Goal: Information Seeking & Learning: Learn about a topic

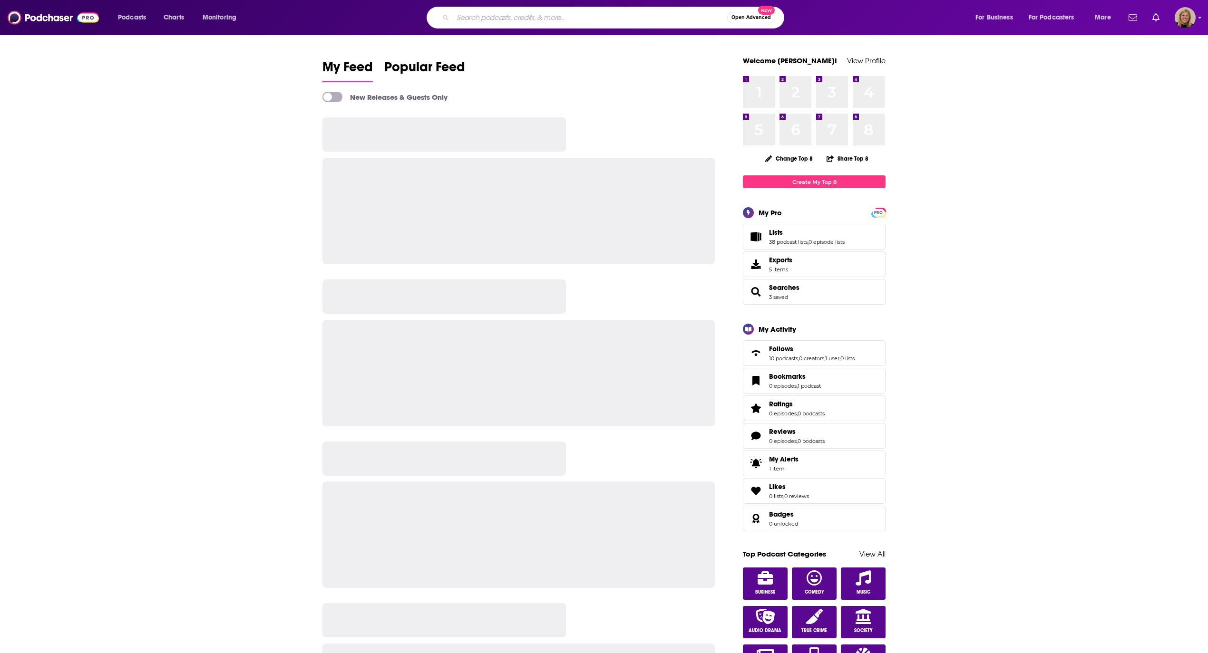
click at [534, 18] on input "Search podcasts, credits, & more..." at bounding box center [590, 17] width 274 height 15
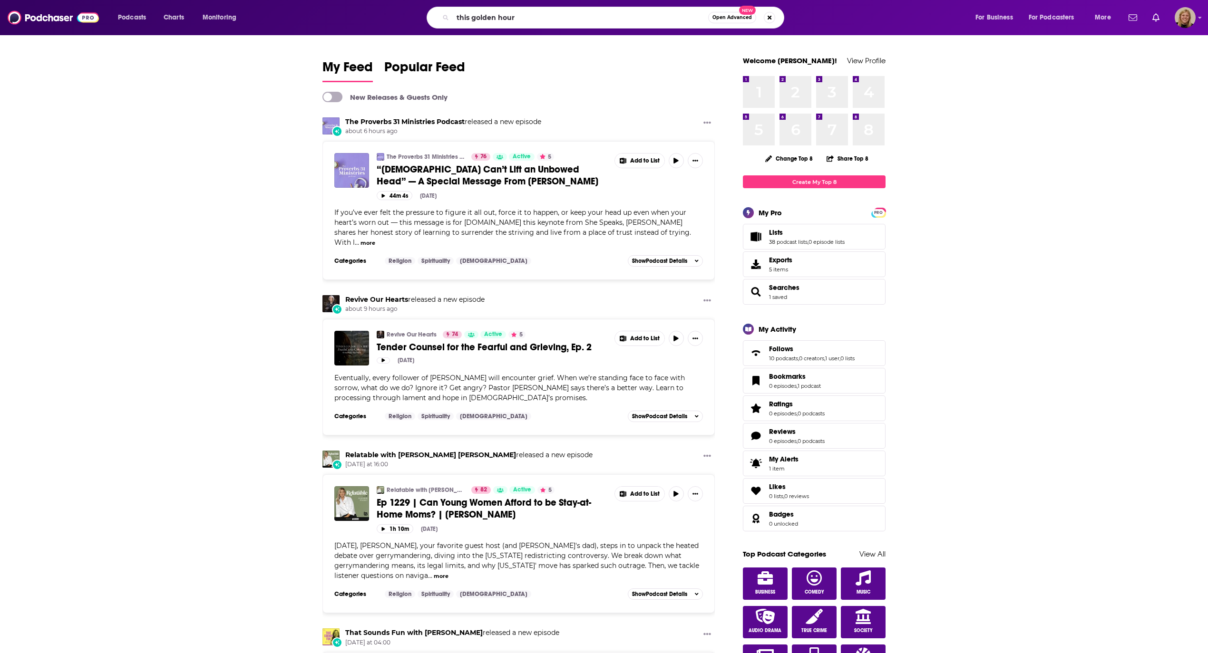
type input "this golden hour"
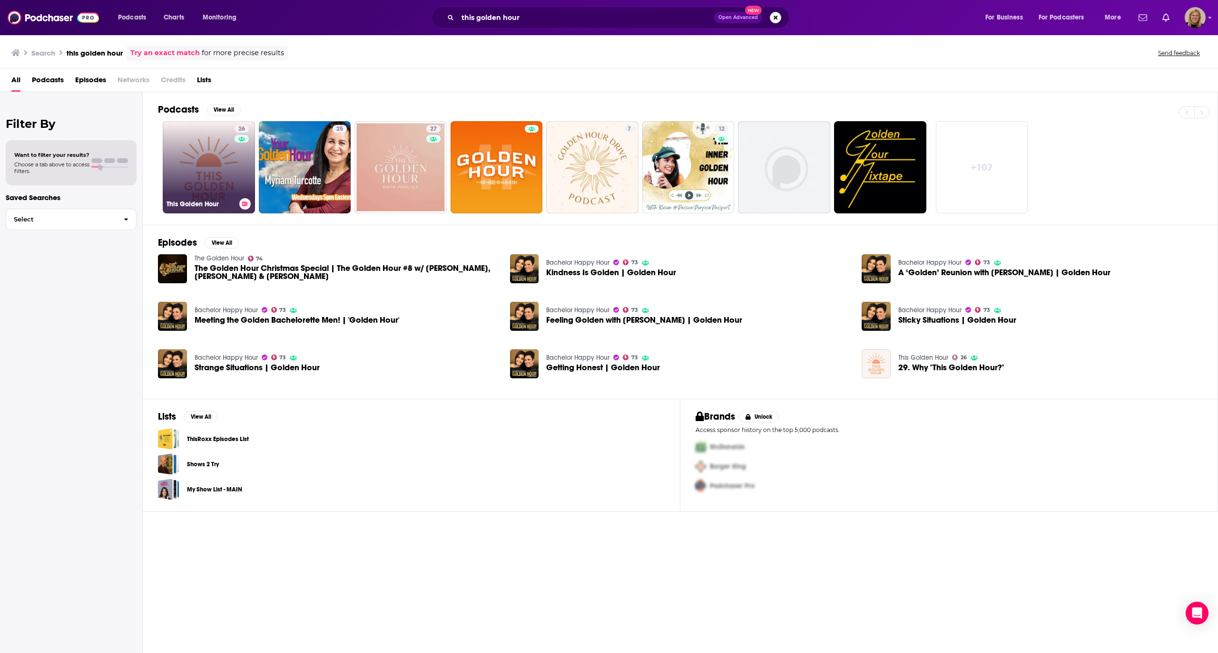
click at [191, 170] on link "26 This Golden Hour" at bounding box center [209, 167] width 92 height 92
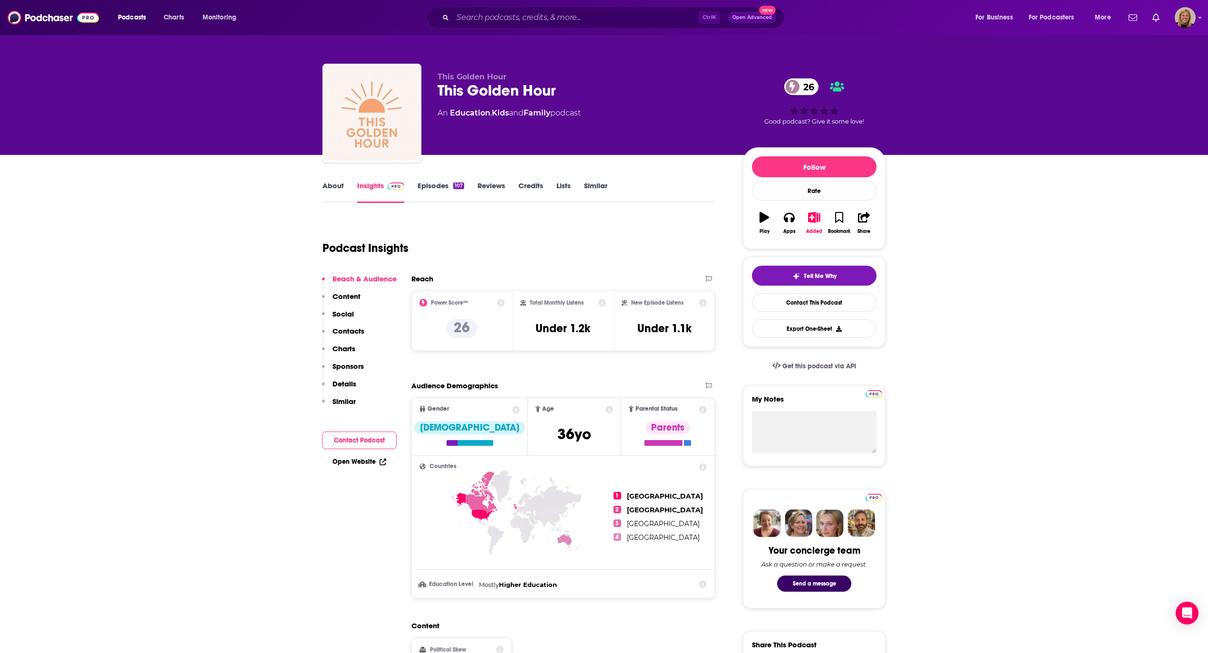
click at [328, 185] on link "About" at bounding box center [332, 192] width 21 height 22
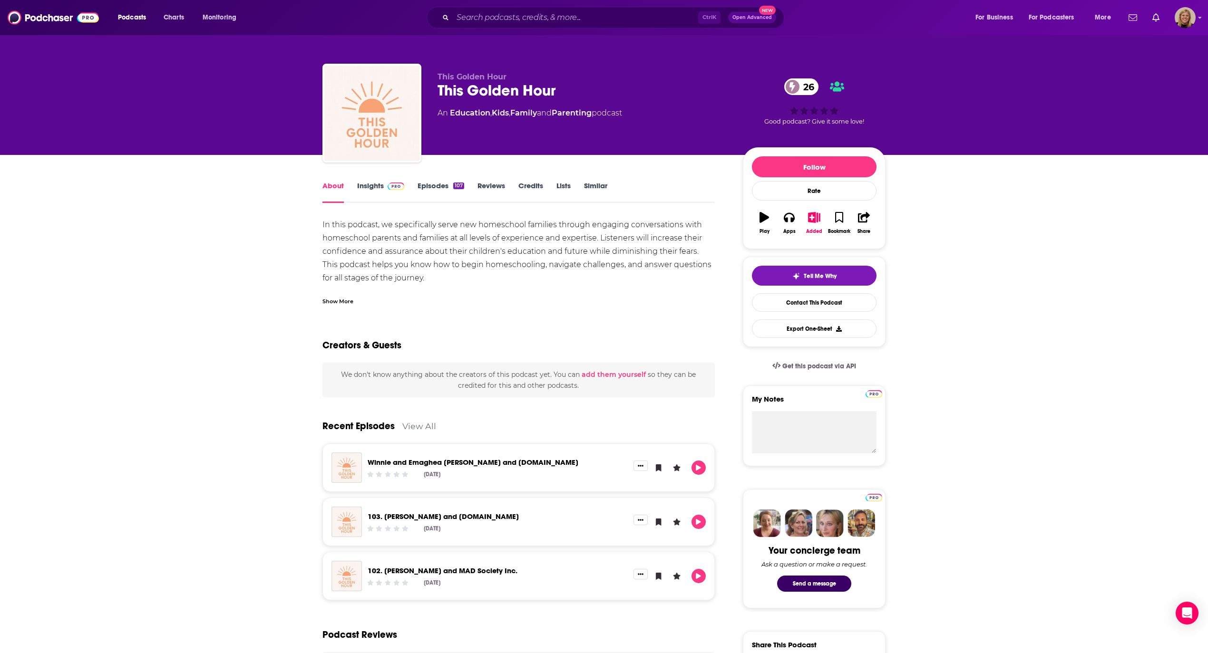
click at [330, 299] on div "Show More" at bounding box center [337, 300] width 31 height 9
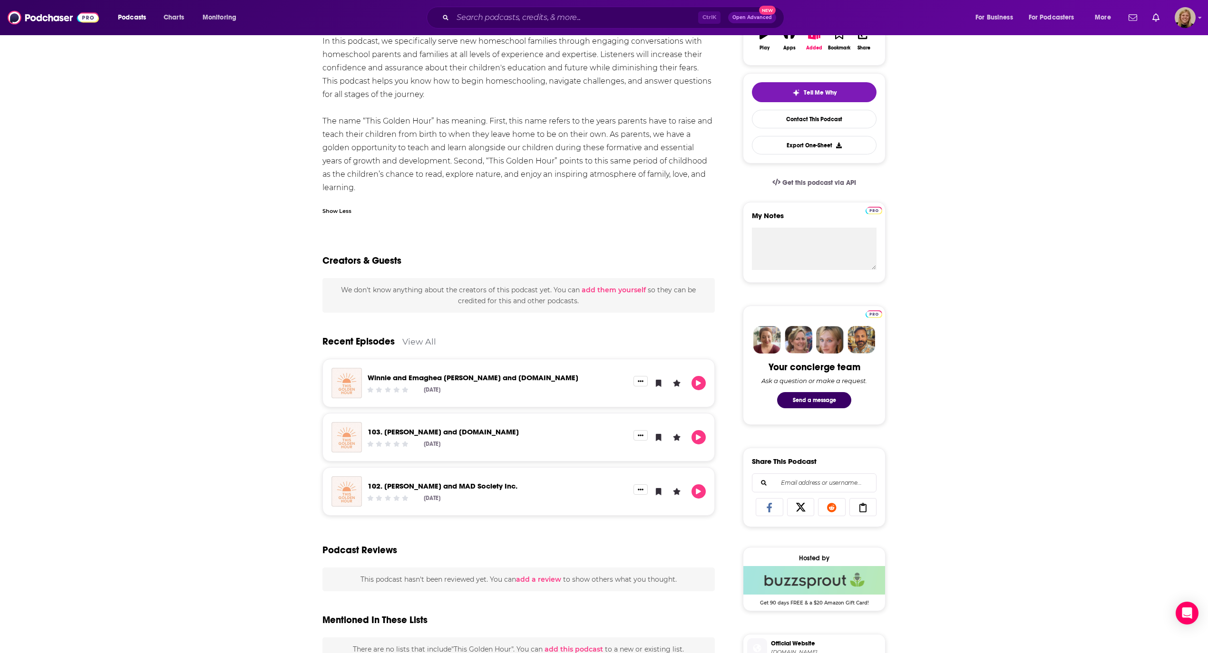
scroll to position [190, 0]
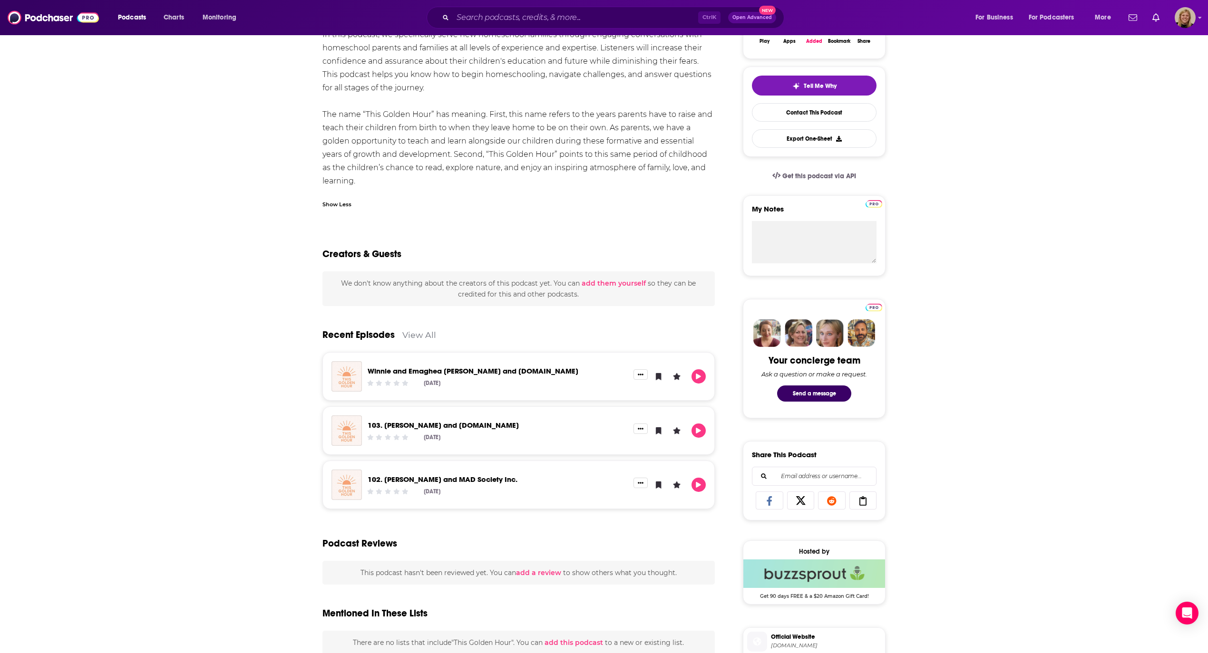
click at [431, 332] on link "View All" at bounding box center [419, 335] width 34 height 10
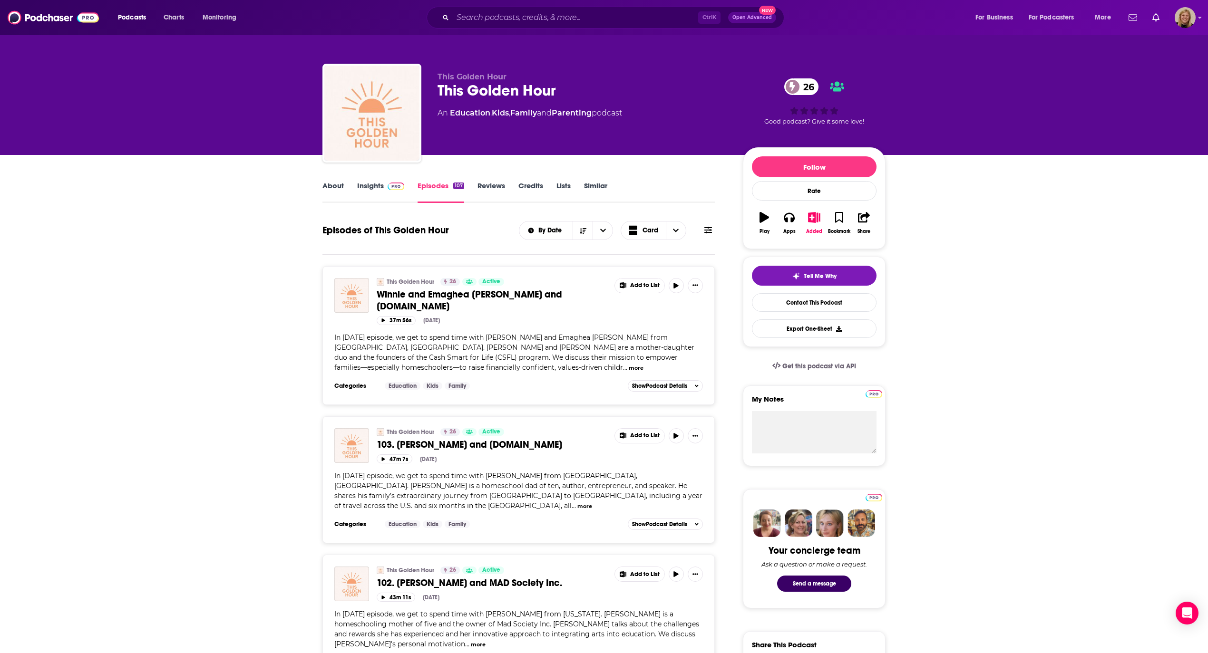
click at [332, 184] on link "About" at bounding box center [332, 192] width 21 height 22
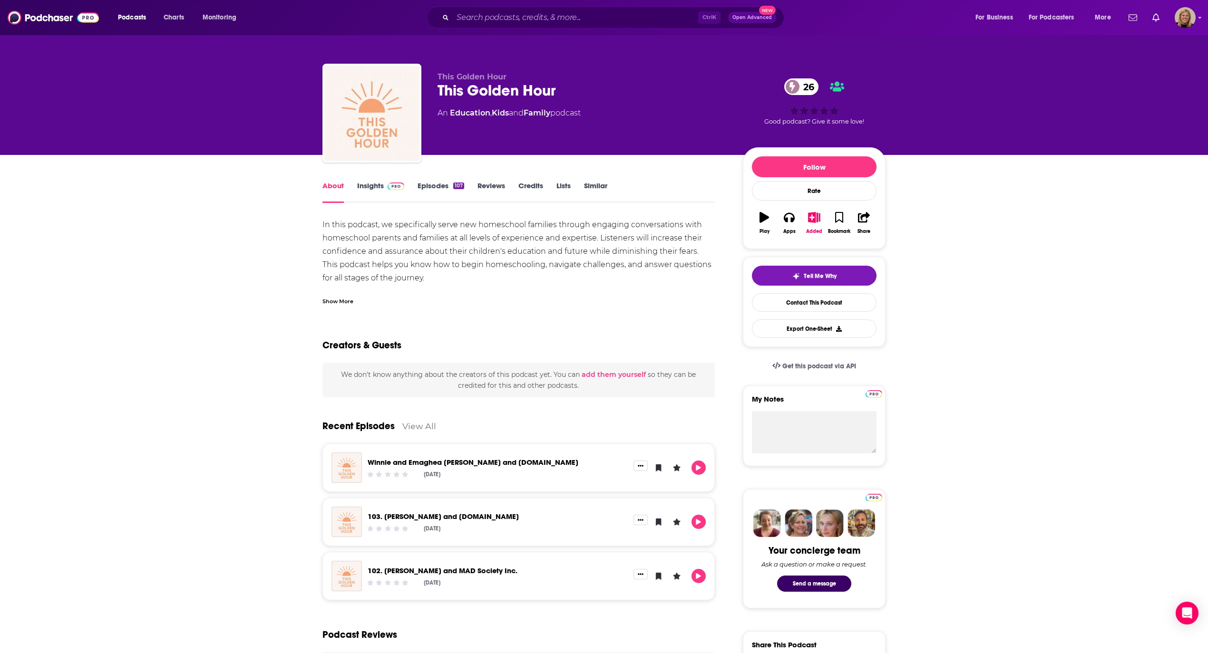
click at [376, 185] on link "Insights" at bounding box center [380, 192] width 47 height 22
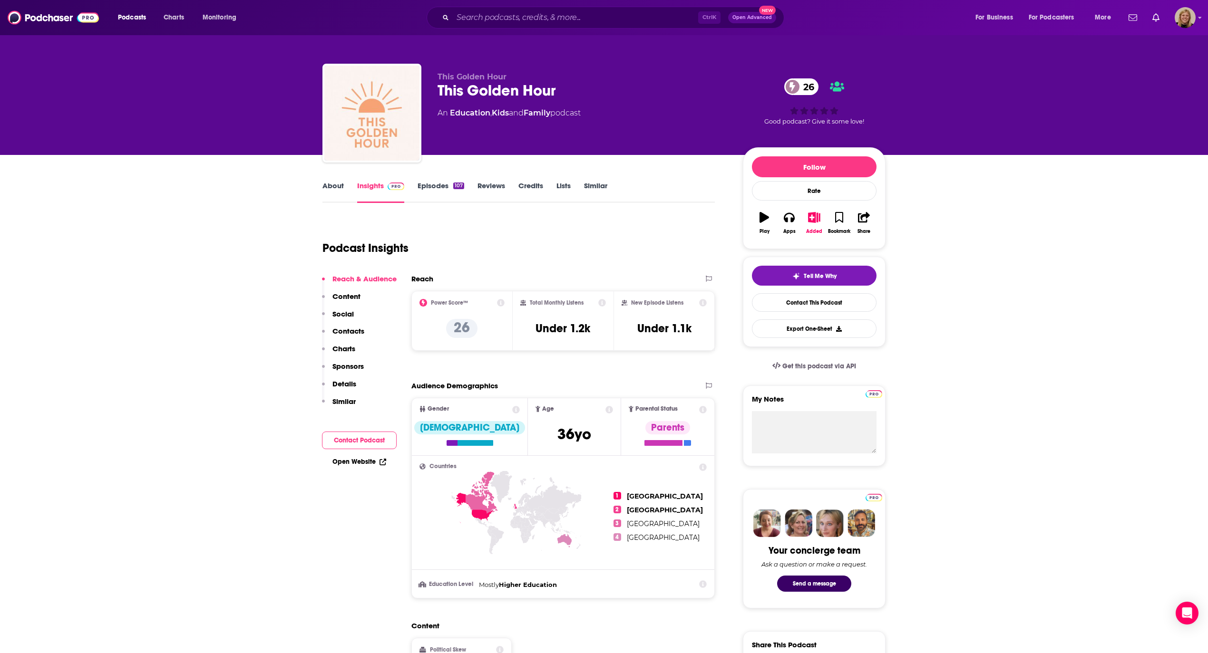
click at [330, 187] on link "About" at bounding box center [332, 192] width 21 height 22
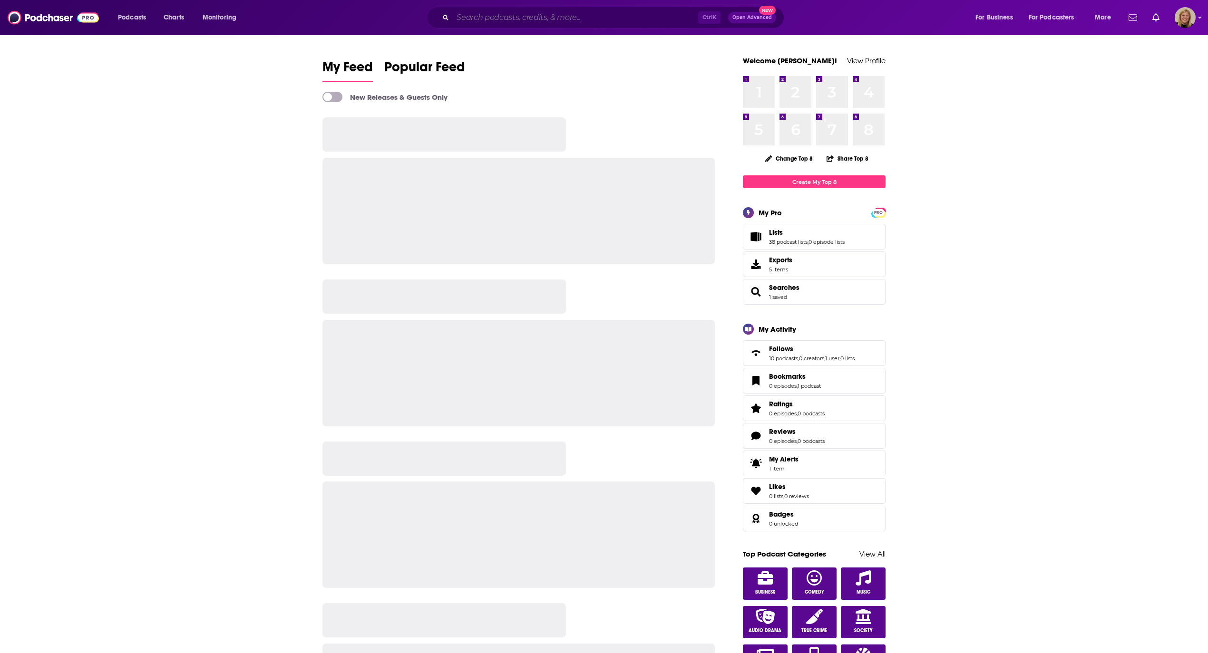
click at [543, 18] on input "Search podcasts, credits, & more..." at bounding box center [575, 17] width 245 height 15
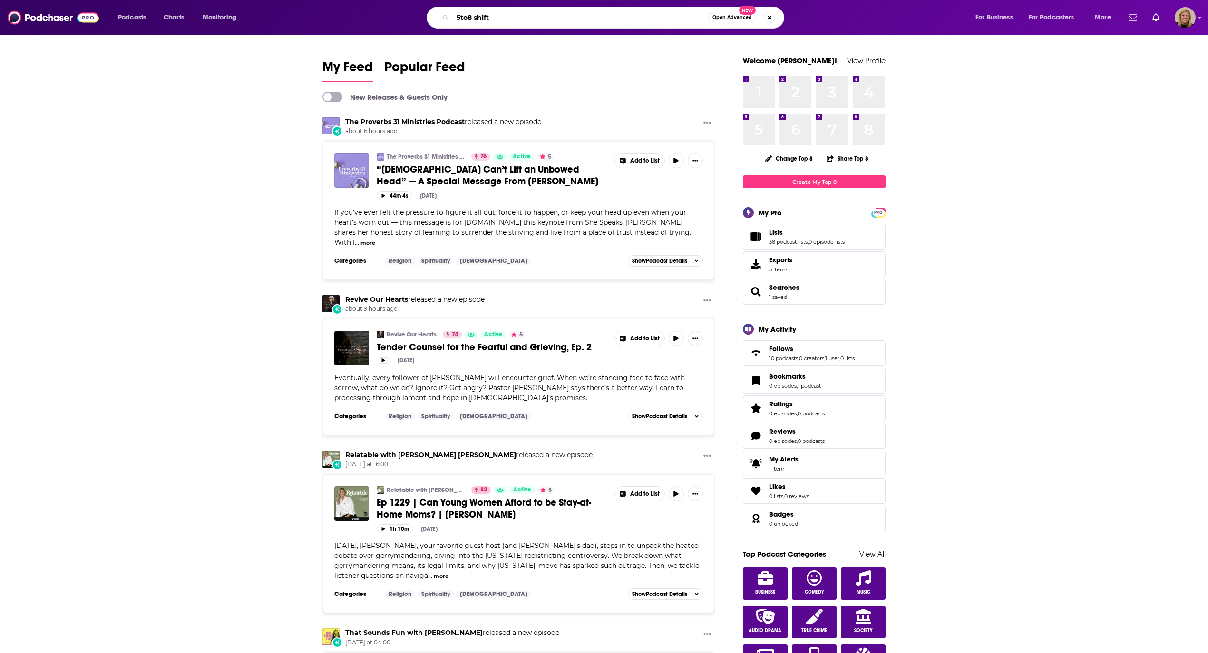
type input "5to8 shift"
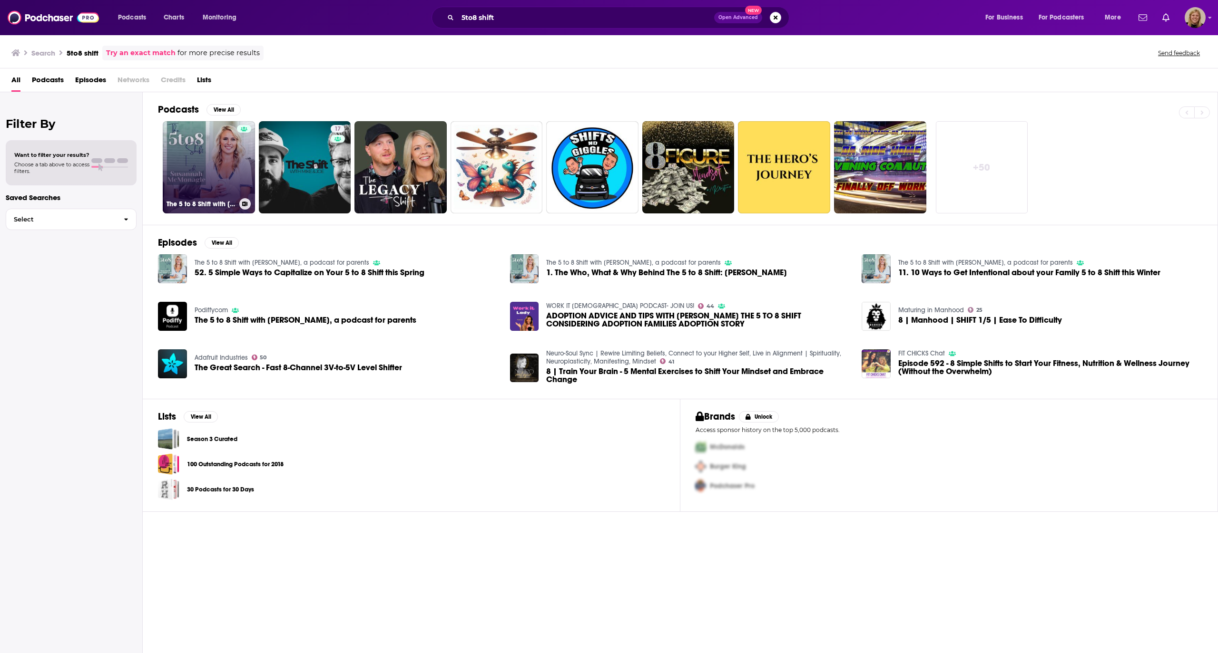
click at [215, 143] on link "The 5 to 8 Shift with [PERSON_NAME], a podcast for parents" at bounding box center [209, 167] width 92 height 92
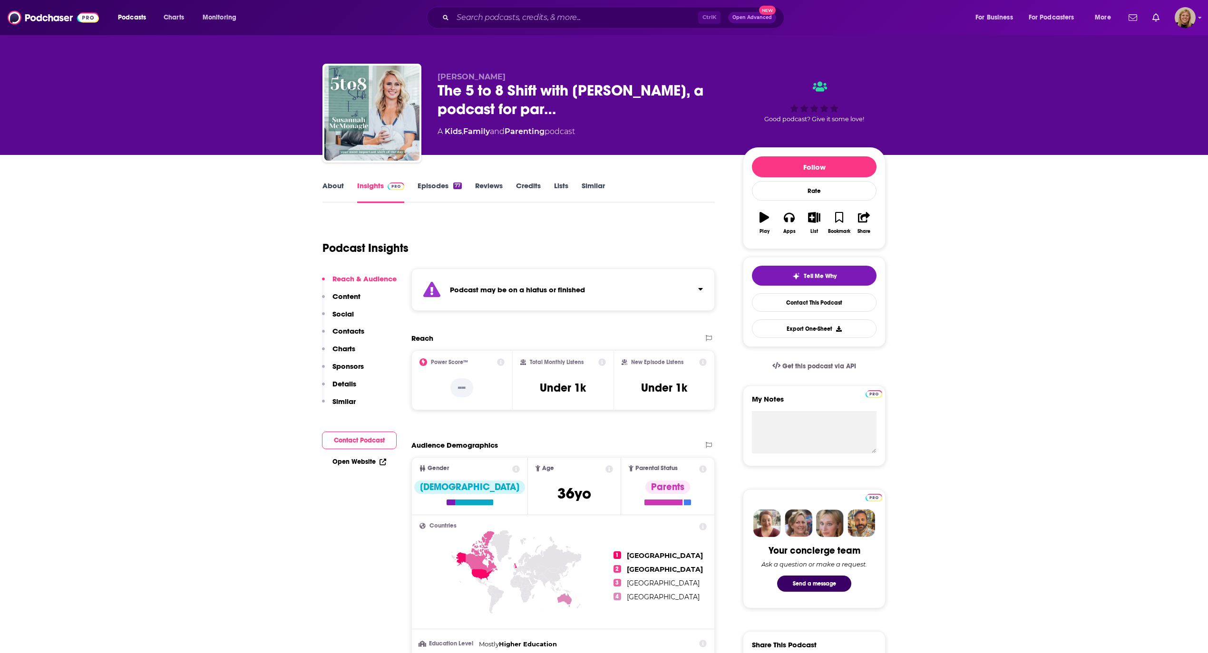
click at [576, 287] on strong "Podcast may be on a hiatus or finished" at bounding box center [517, 289] width 135 height 9
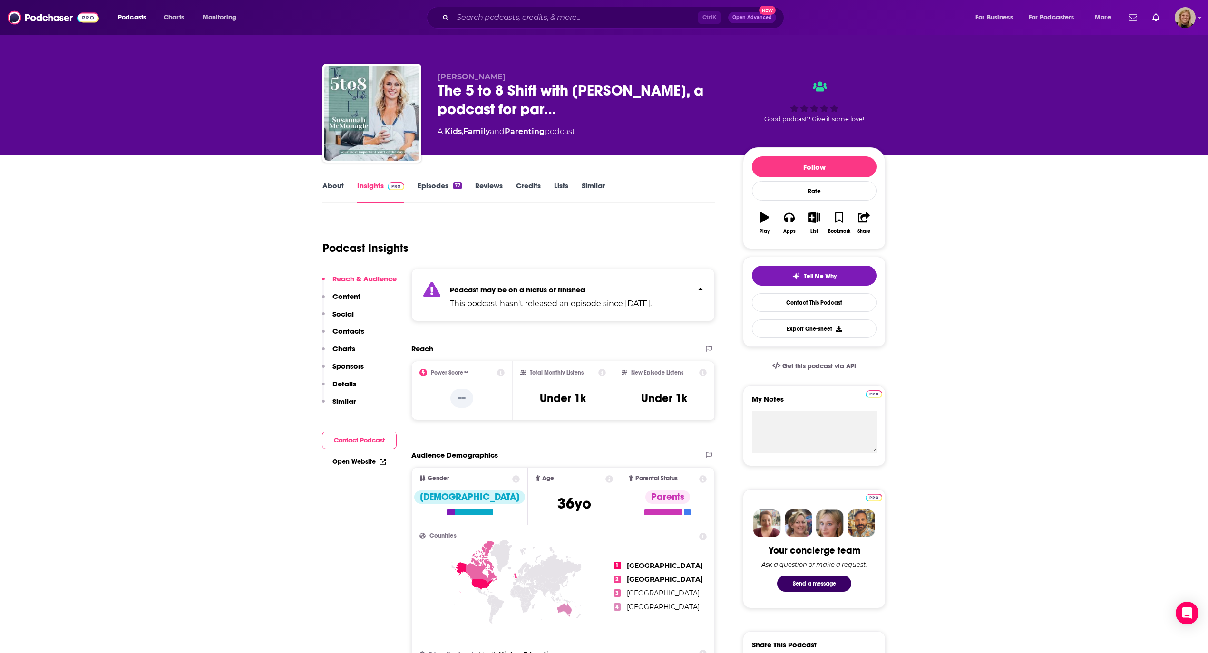
click at [362, 438] on button "Contact Podcast" at bounding box center [359, 441] width 75 height 18
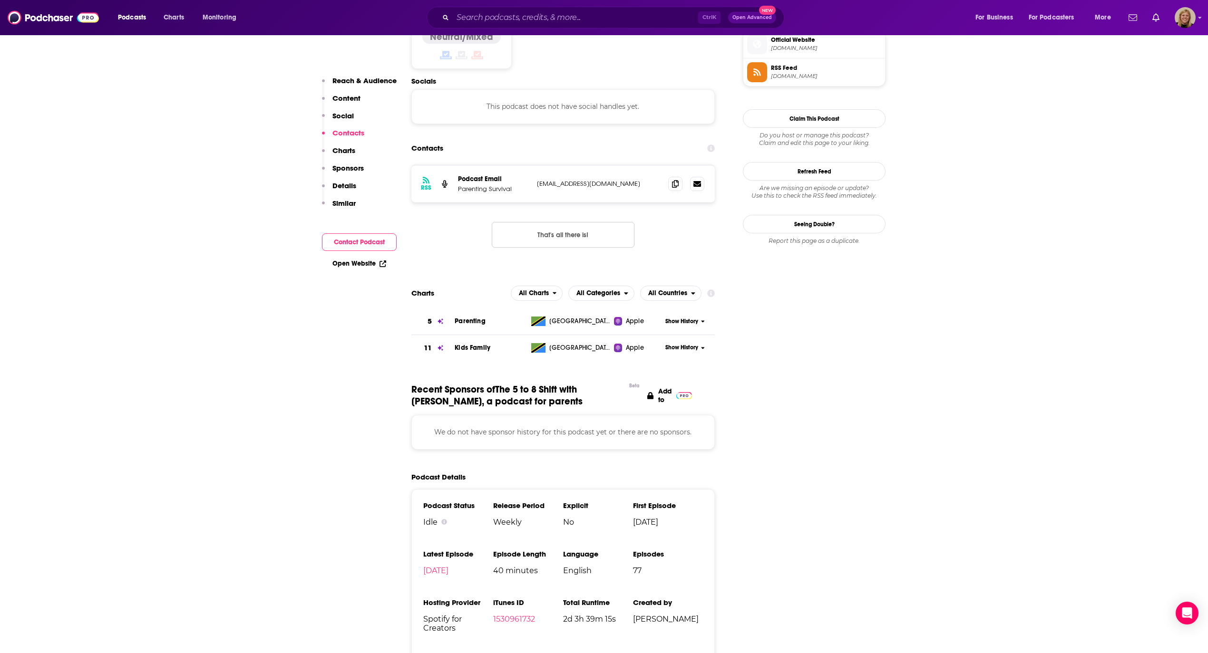
scroll to position [708, 0]
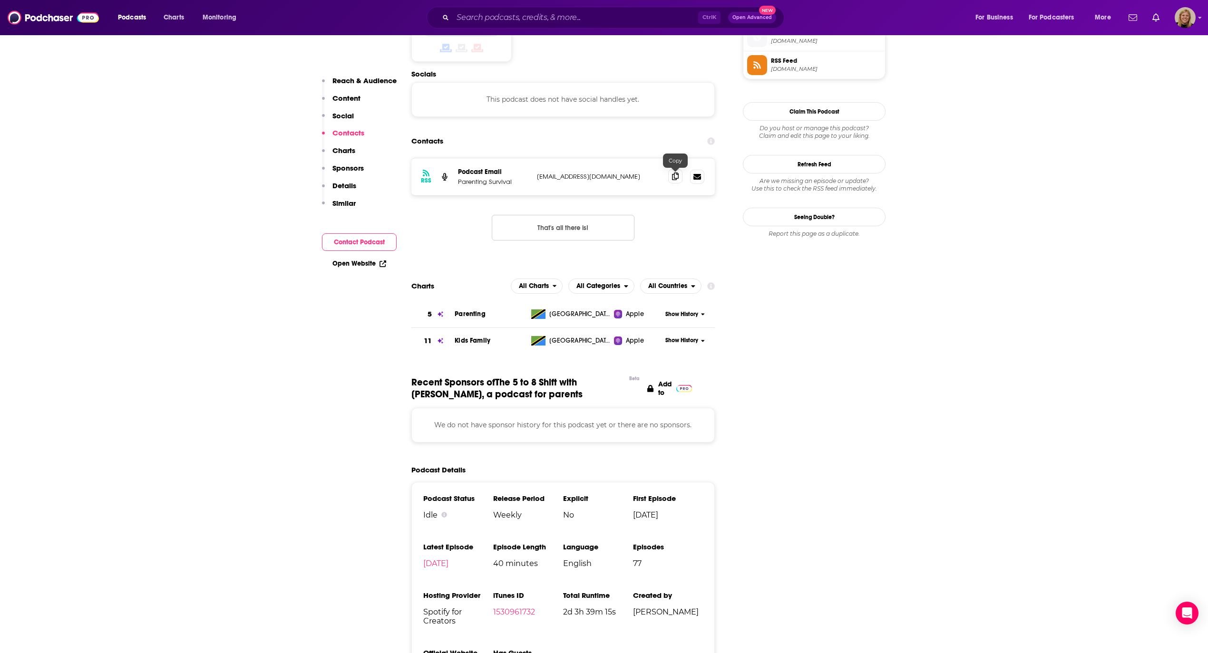
click at [678, 177] on icon at bounding box center [675, 177] width 7 height 8
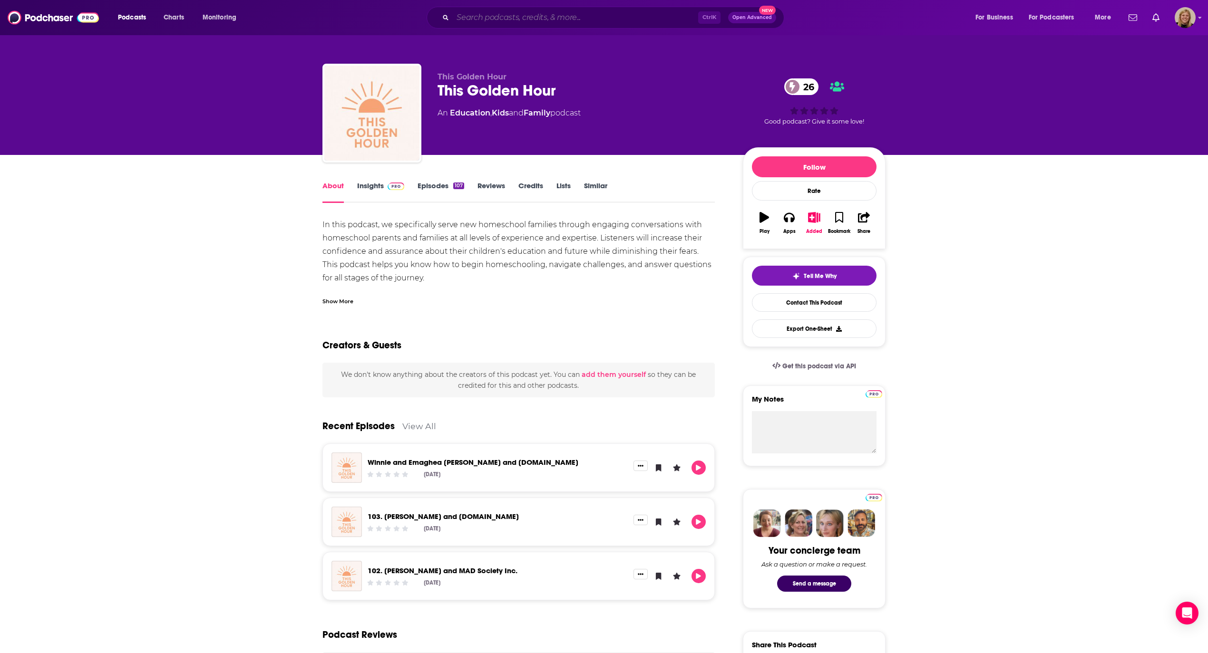
click at [498, 17] on input "Search podcasts, credits, & more..." at bounding box center [575, 17] width 245 height 15
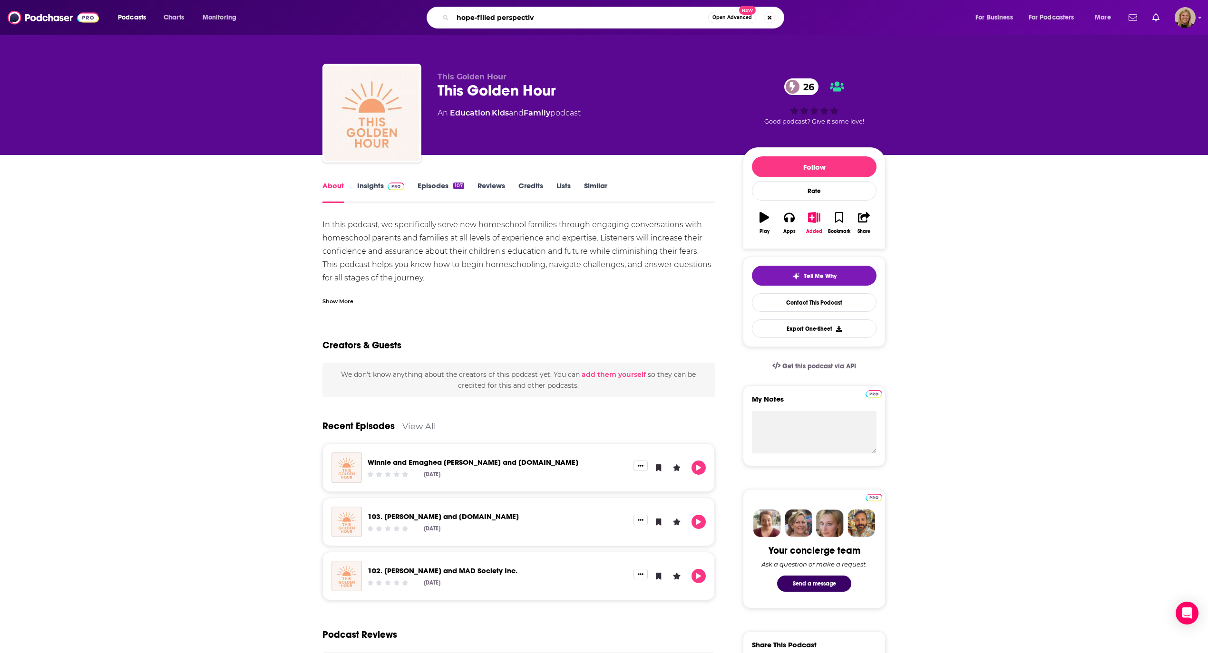
type input "hope-filled perspective"
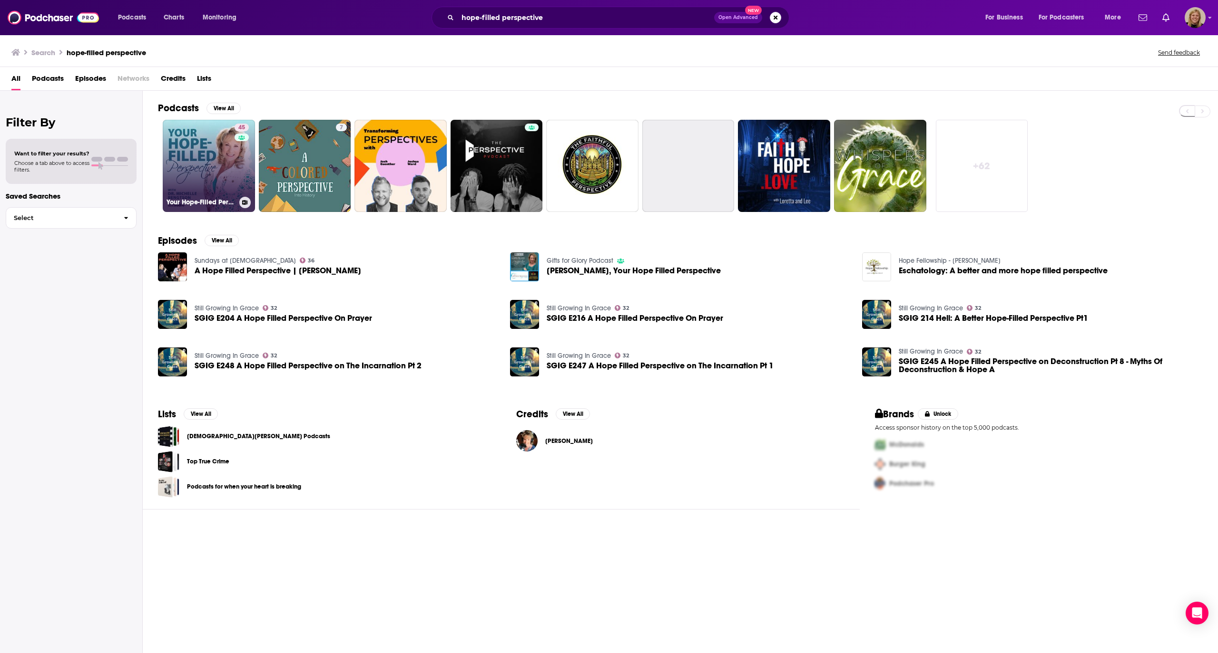
click at [215, 155] on link "45 Your Hope-Filled Perspective with Dr. Michelle Bengtson podcast" at bounding box center [209, 166] width 92 height 92
